Goal: Check status: Check status

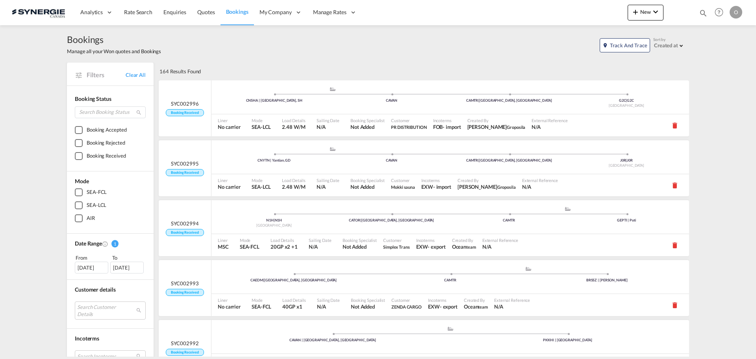
drag, startPoint x: 701, startPoint y: 11, endPoint x: 696, endPoint y: 13, distance: 4.5
click at [701, 11] on md-icon "icon-magnify" at bounding box center [703, 13] width 9 height 9
click at [584, 17] on select "Bookings Quotes Enquiries" at bounding box center [577, 13] width 37 height 14
select select "Quotes"
click at [559, 6] on select "Bookings Quotes Enquiries" at bounding box center [577, 13] width 37 height 14
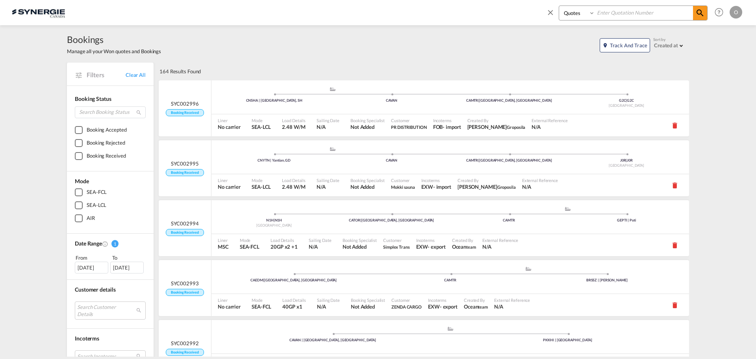
click at [621, 10] on input at bounding box center [644, 13] width 98 height 14
paste input "SYC000013241"
type input "SYC000013241"
click at [702, 13] on md-icon "icon-magnify" at bounding box center [700, 12] width 9 height 9
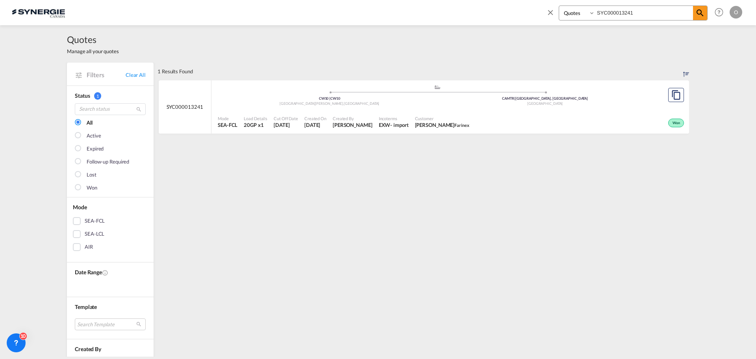
click at [363, 121] on span "[PERSON_NAME]" at bounding box center [353, 124] width 40 height 7
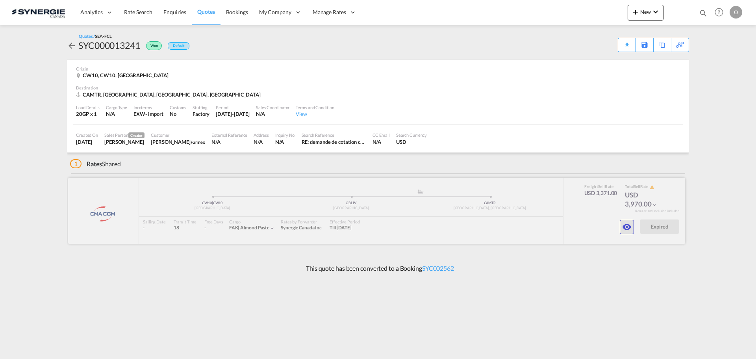
click at [629, 226] on md-icon "icon-eye" at bounding box center [626, 226] width 9 height 9
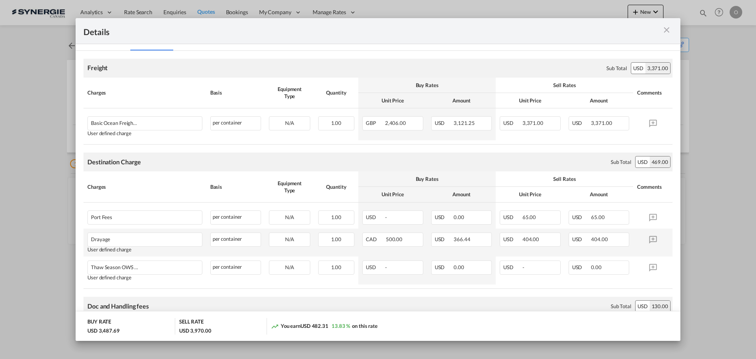
scroll to position [149, 0]
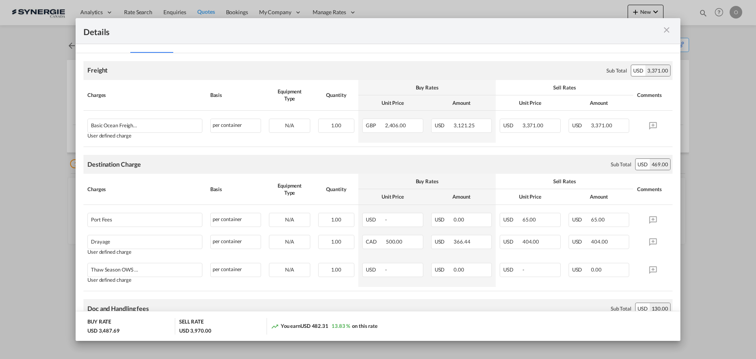
click at [666, 31] on md-icon "icon-close m-3 fg-AAA8AD cursor" at bounding box center [666, 29] width 9 height 9
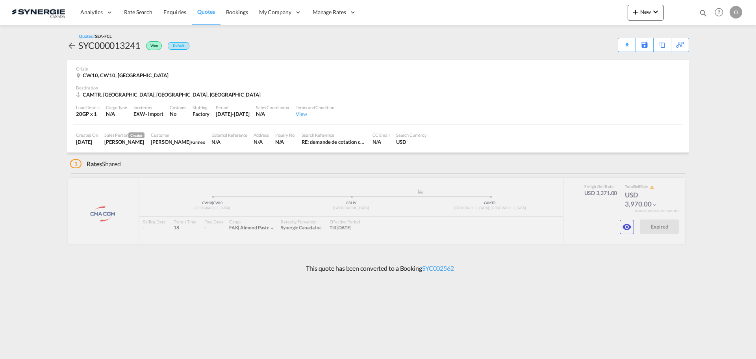
click at [700, 12] on md-icon "icon-magnify" at bounding box center [703, 13] width 9 height 9
click at [584, 15] on select "Bookings Quotes Enquiries" at bounding box center [577, 13] width 37 height 14
select select "Quotes"
click at [559, 6] on select "Bookings Quotes Enquiries" at bounding box center [577, 13] width 37 height 14
click at [612, 13] on input at bounding box center [644, 13] width 98 height 14
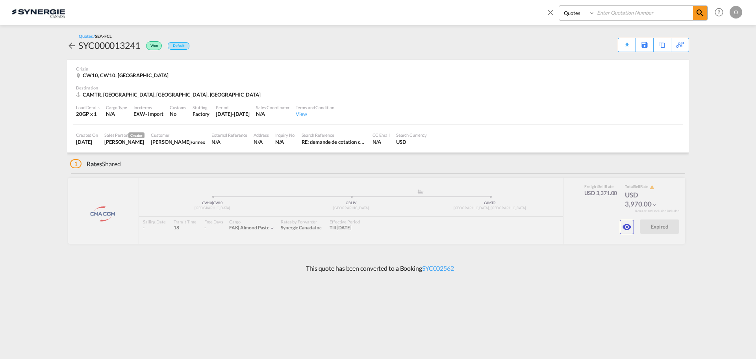
paste input "SYC000014336"
type input "SYC000014336"
click at [699, 14] on md-icon "icon-magnify" at bounding box center [700, 12] width 9 height 9
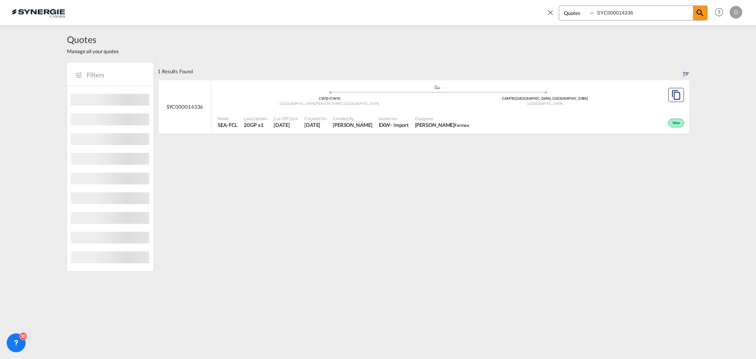
click at [561, 124] on div "Won" at bounding box center [579, 122] width 213 height 20
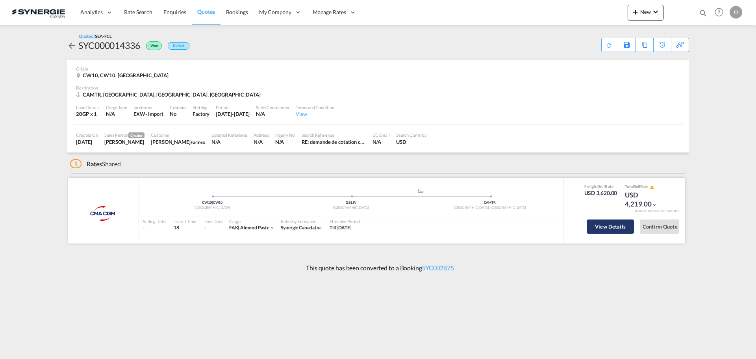
click at [605, 231] on button "View Details" at bounding box center [610, 226] width 47 height 14
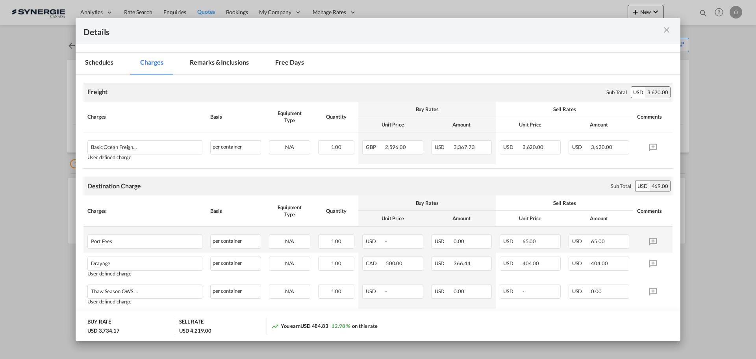
scroll to position [118, 0]
